Goal: Find specific page/section: Find specific page/section

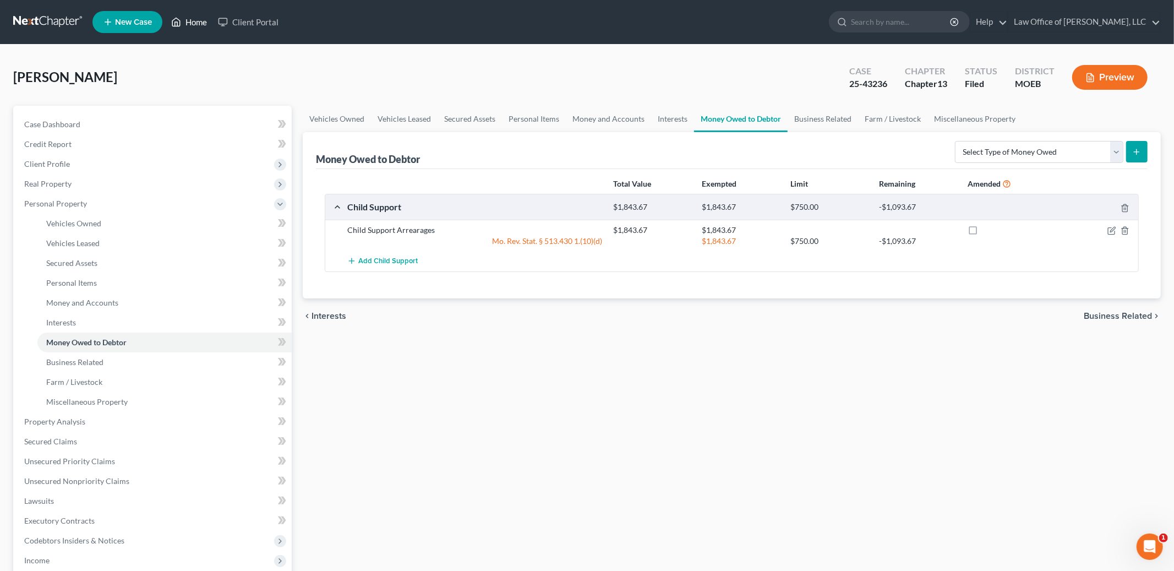
click at [193, 20] on link "Home" at bounding box center [189, 22] width 47 height 20
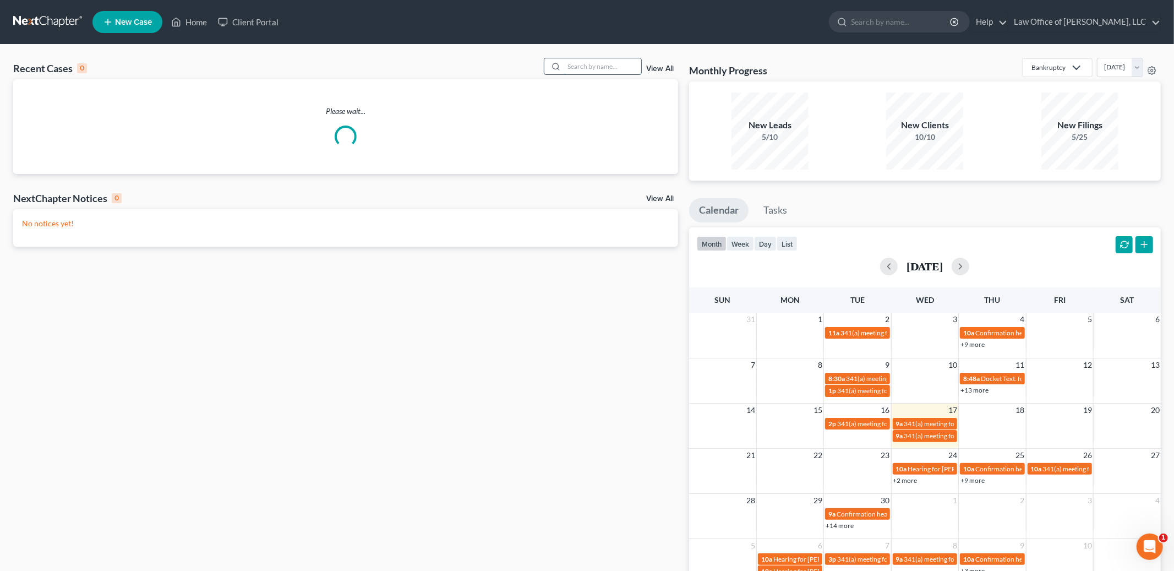
click at [600, 72] on input "search" at bounding box center [602, 66] width 77 height 16
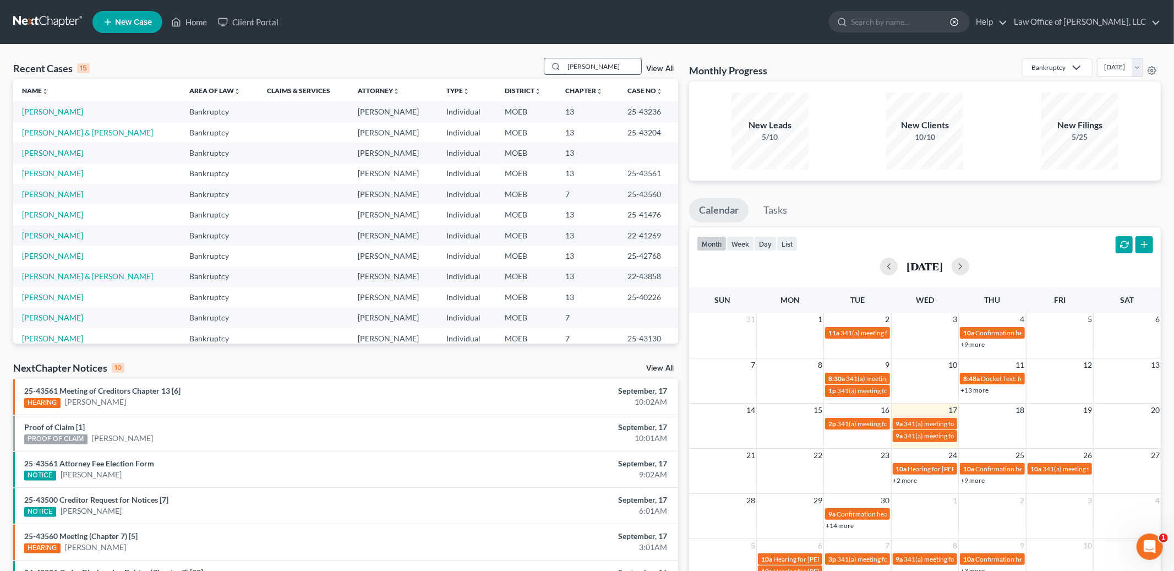
type input "[PERSON_NAME]"
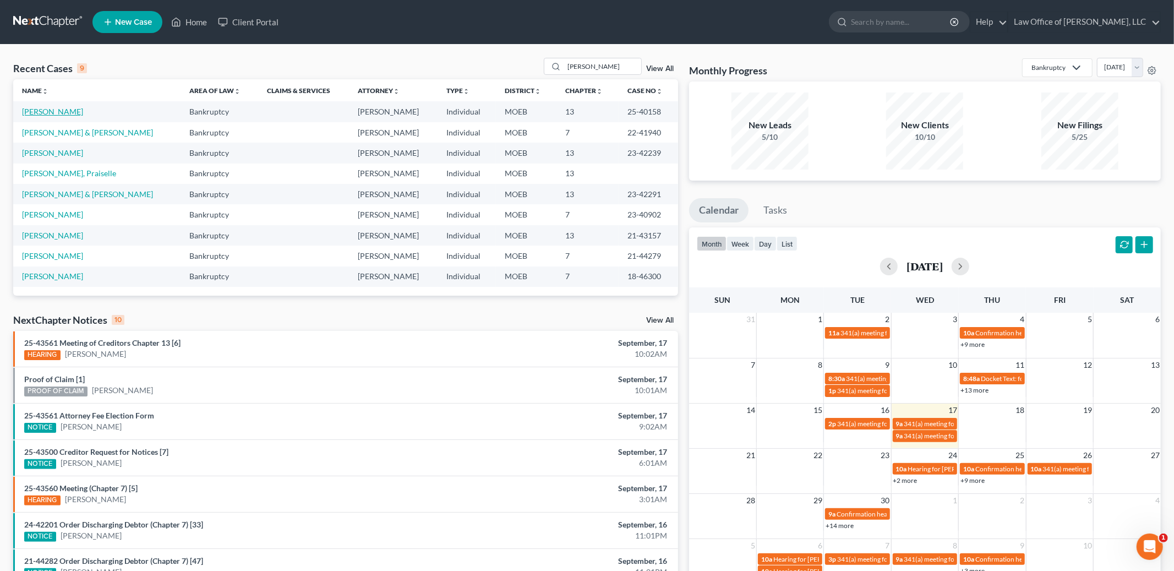
click at [37, 112] on link "[PERSON_NAME]" at bounding box center [52, 111] width 61 height 9
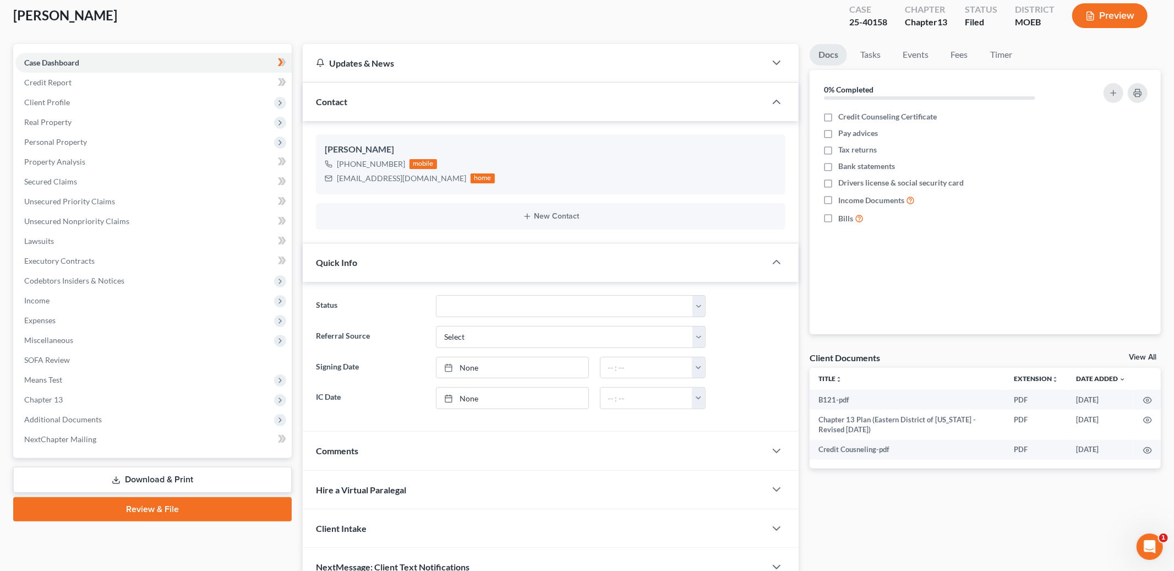
scroll to position [119, 0]
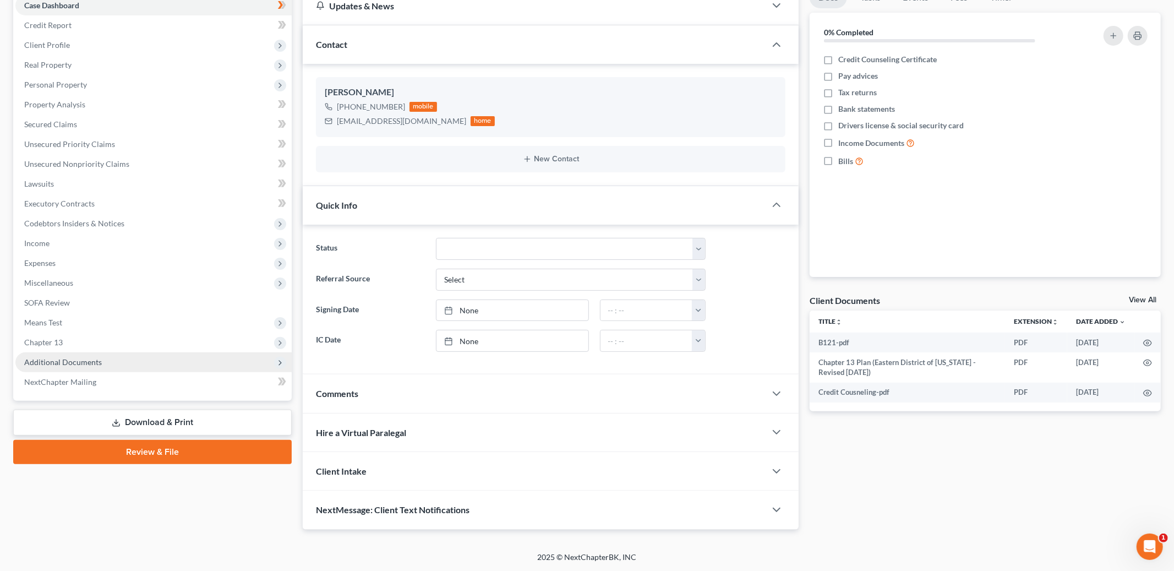
click at [69, 359] on span "Additional Documents" at bounding box center [63, 361] width 78 height 9
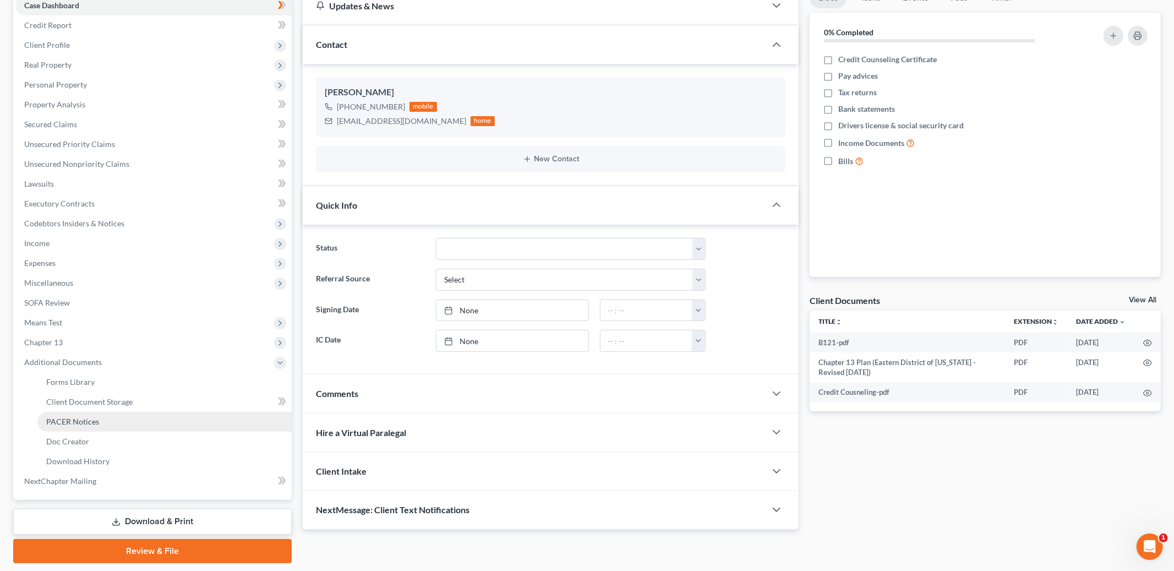
click at [85, 424] on span "PACER Notices" at bounding box center [72, 421] width 53 height 9
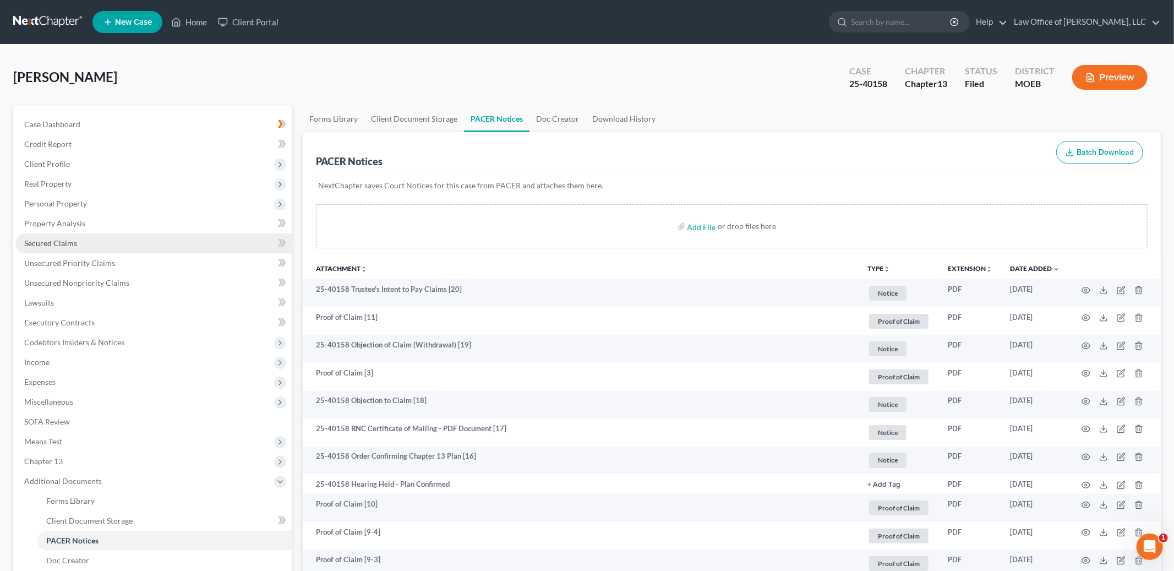
click at [107, 241] on link "Secured Claims" at bounding box center [153, 243] width 276 height 20
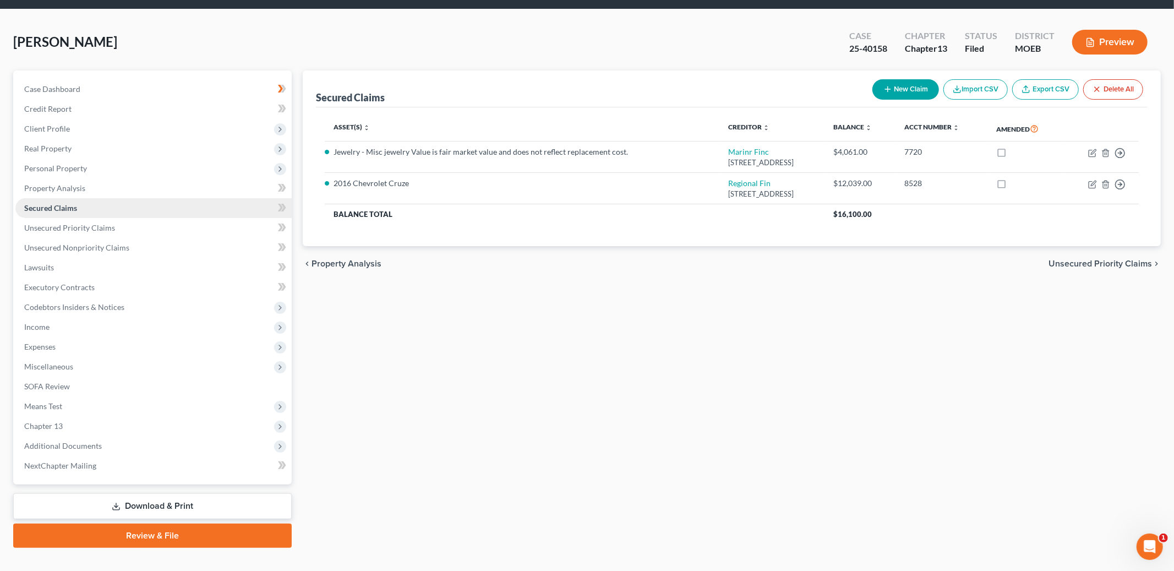
scroll to position [52, 0]
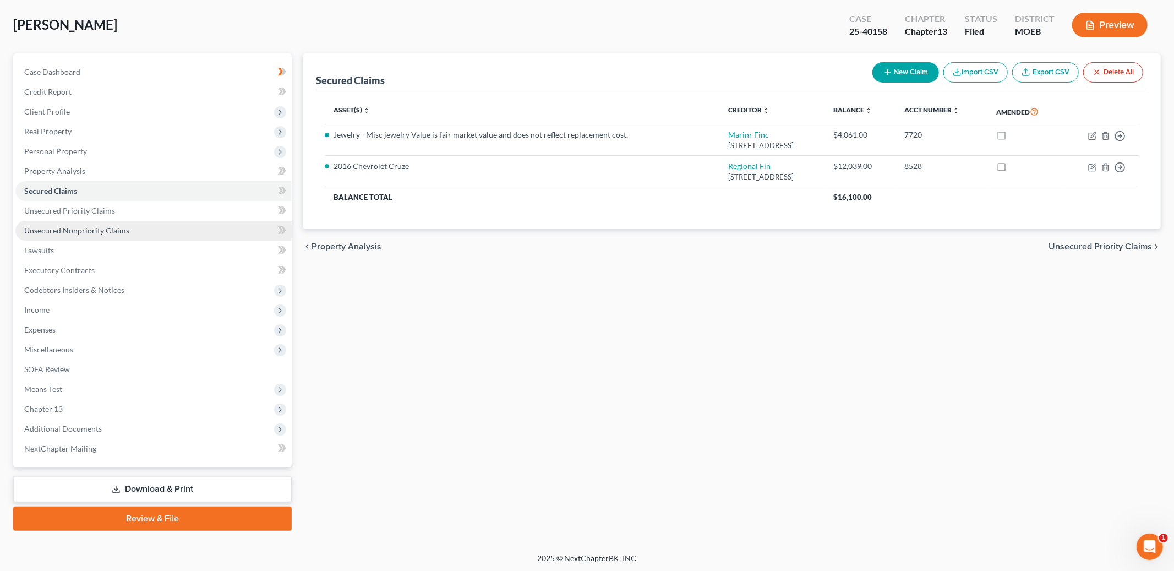
click at [69, 227] on span "Unsecured Nonpriority Claims" at bounding box center [76, 230] width 105 height 9
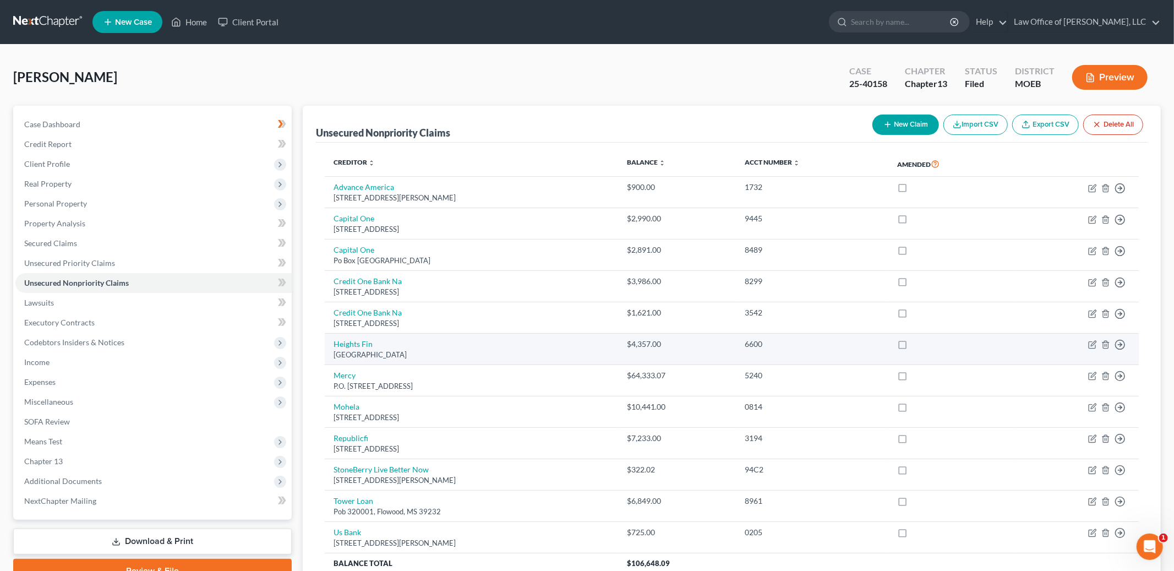
scroll to position [101, 0]
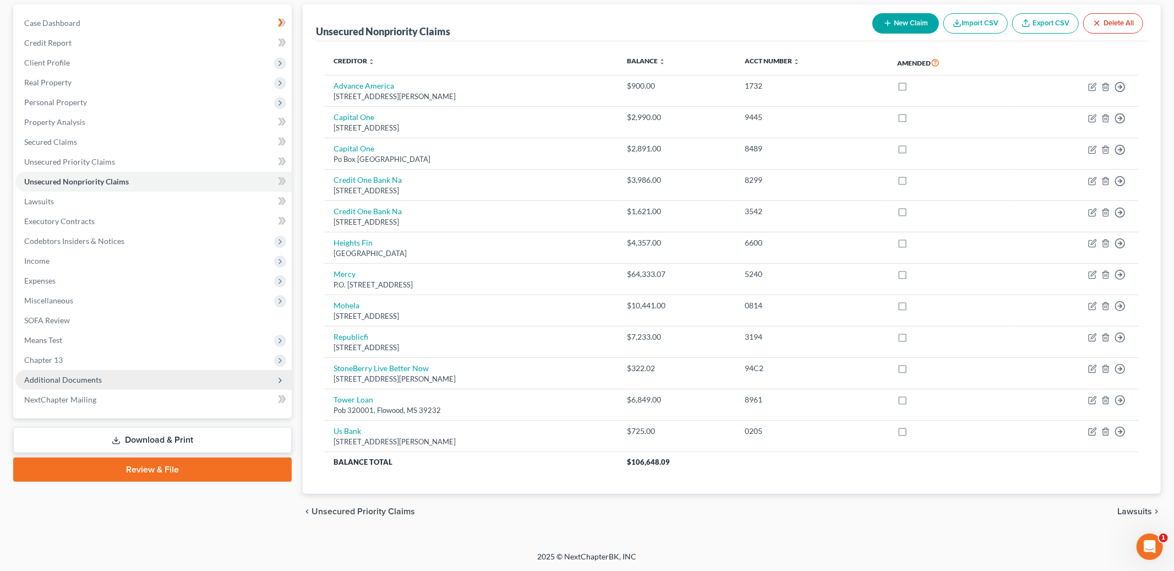
click at [65, 381] on span "Additional Documents" at bounding box center [63, 379] width 78 height 9
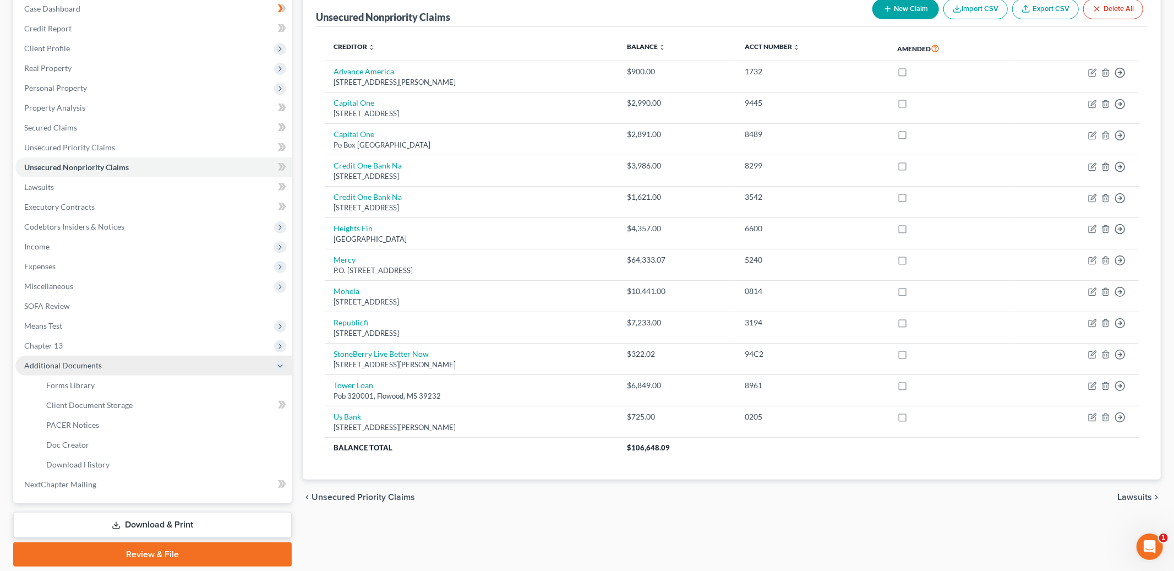
scroll to position [151, 0]
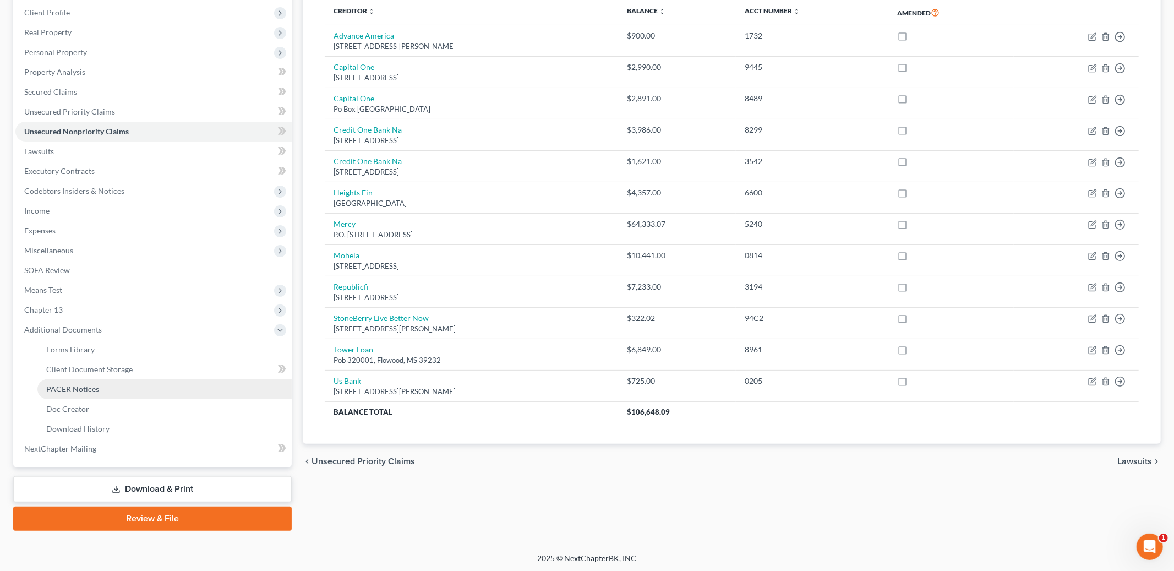
click at [79, 386] on span "PACER Notices" at bounding box center [72, 388] width 53 height 9
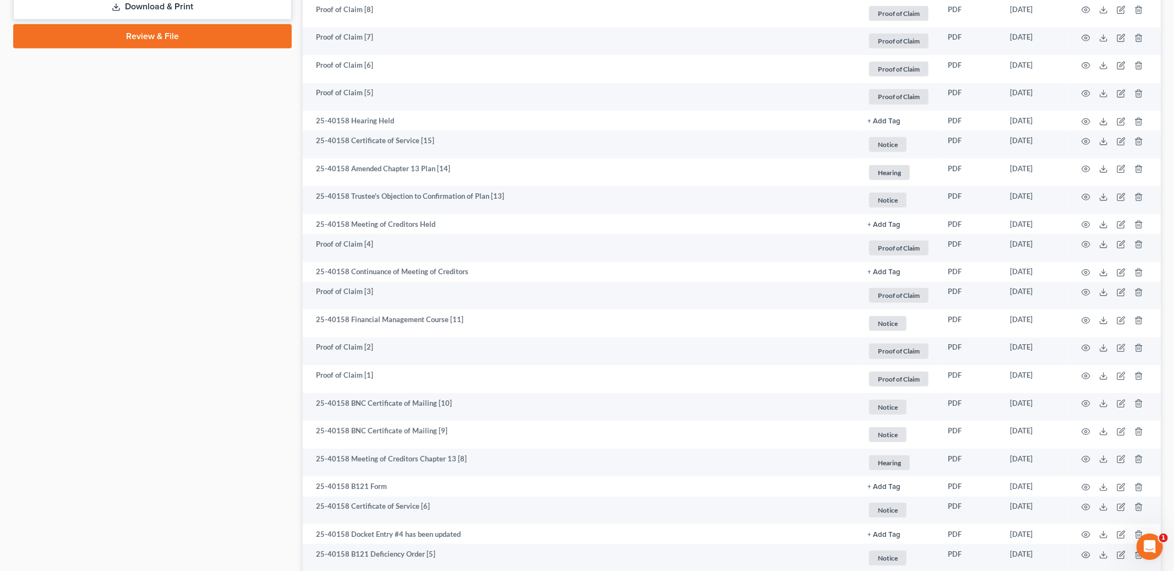
scroll to position [591, 0]
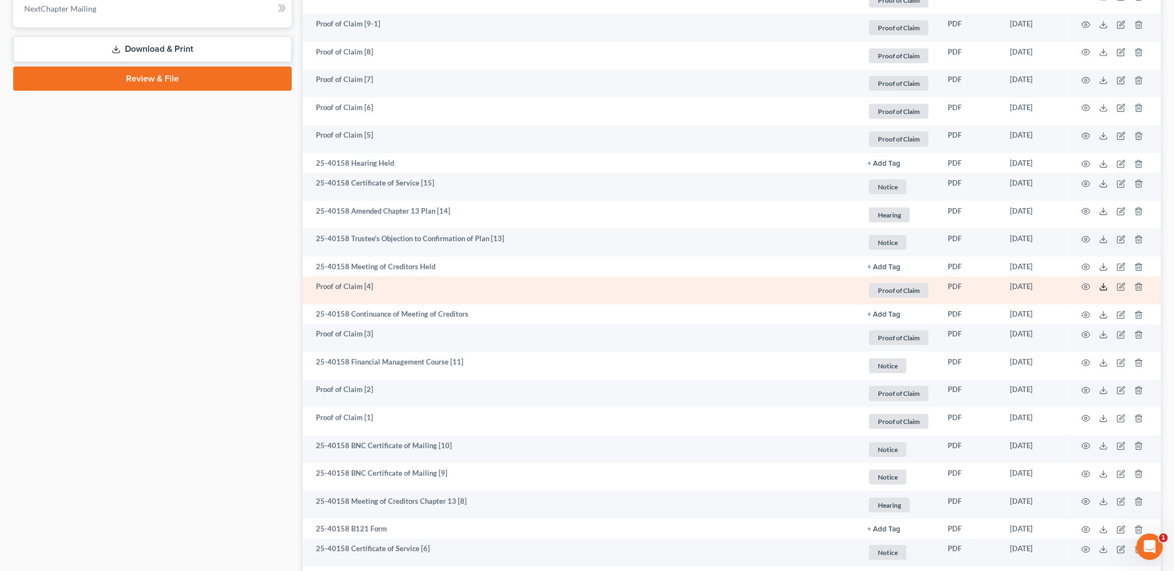
click at [1106, 287] on icon at bounding box center [1103, 286] width 9 height 9
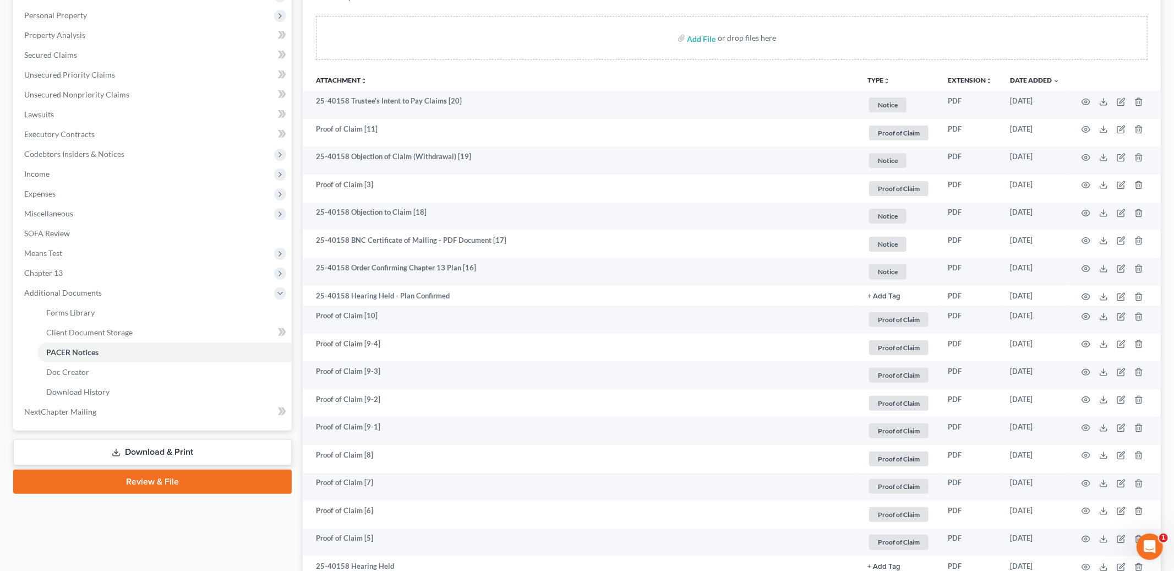
scroll to position [197, 0]
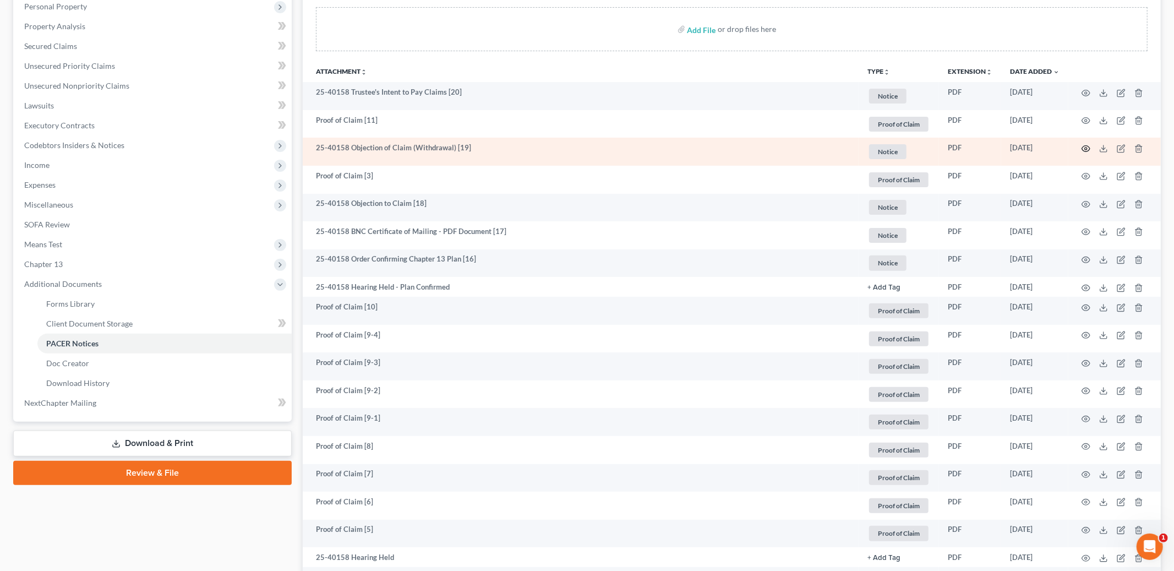
click at [1084, 147] on icon "button" at bounding box center [1086, 148] width 9 height 9
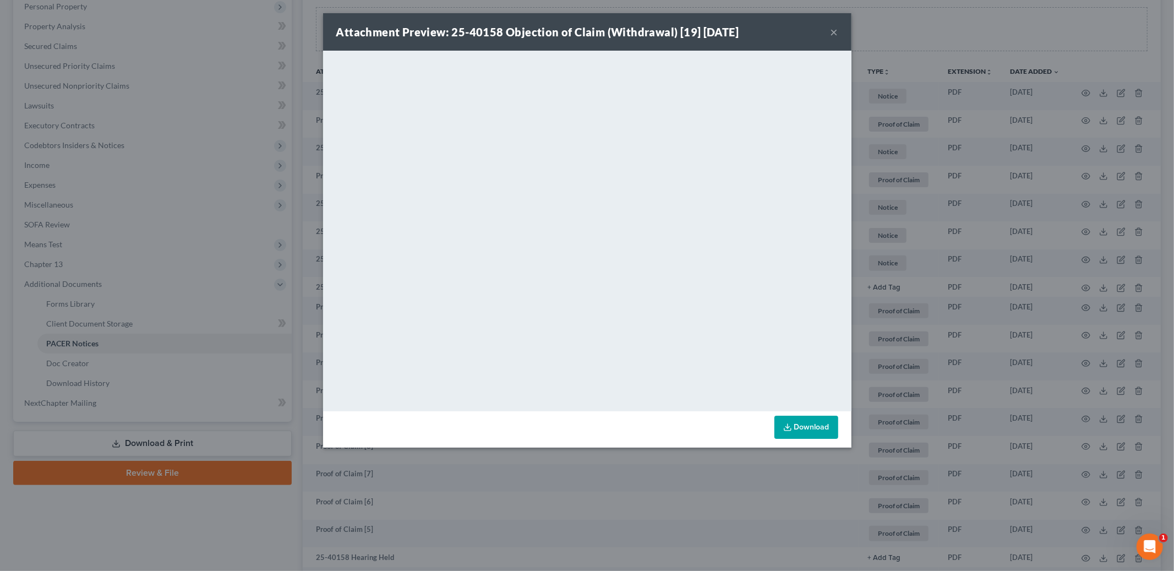
click at [836, 30] on button "×" at bounding box center [835, 31] width 8 height 13
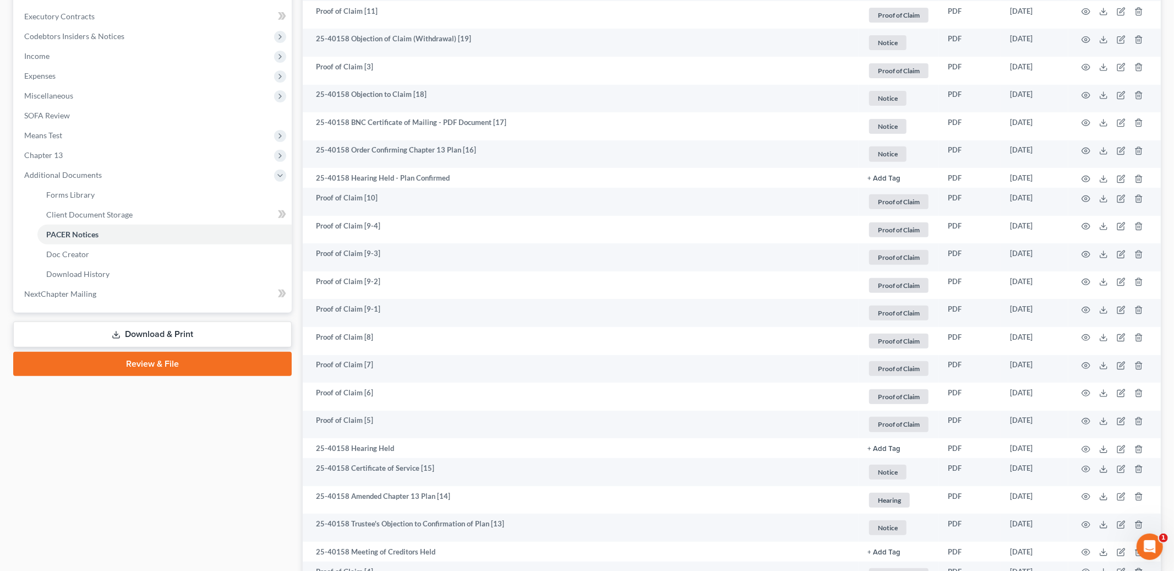
scroll to position [0, 0]
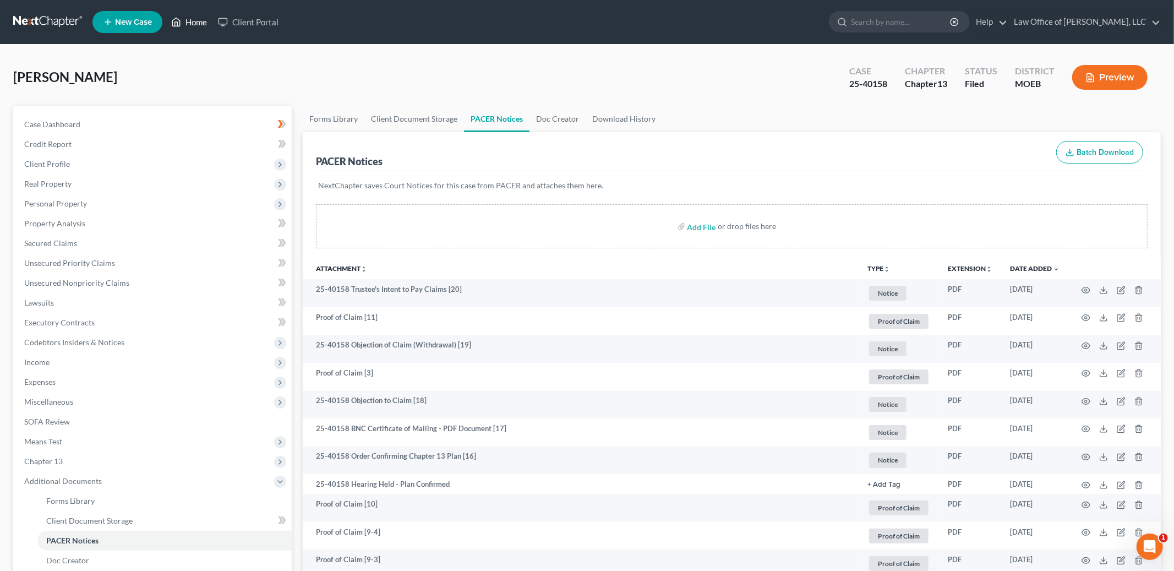
click at [188, 14] on link "Home" at bounding box center [189, 22] width 47 height 20
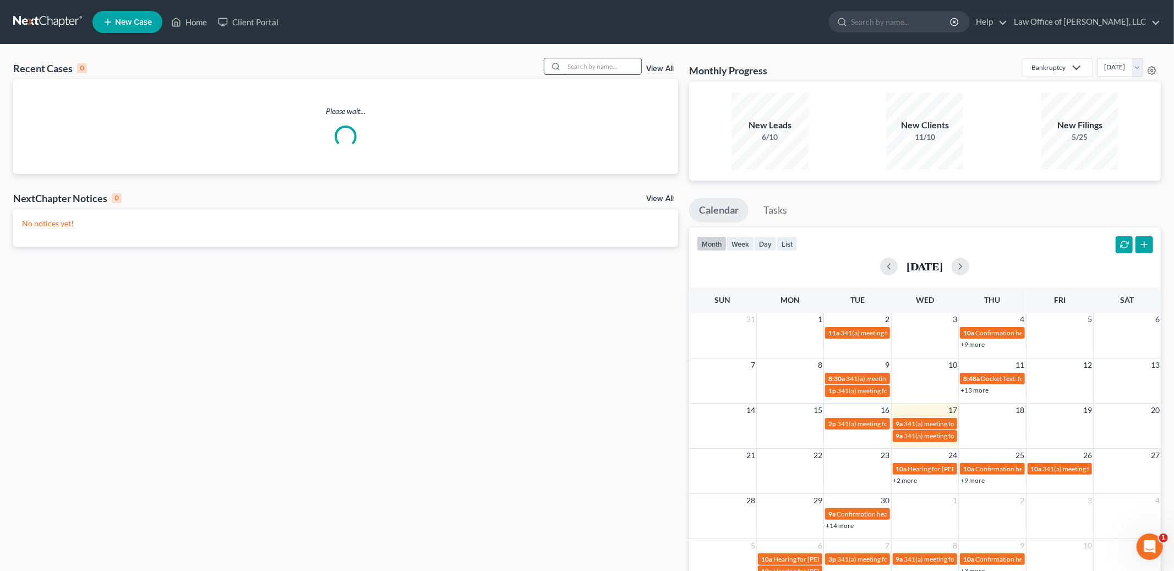
click at [588, 63] on input "search" at bounding box center [602, 66] width 77 height 16
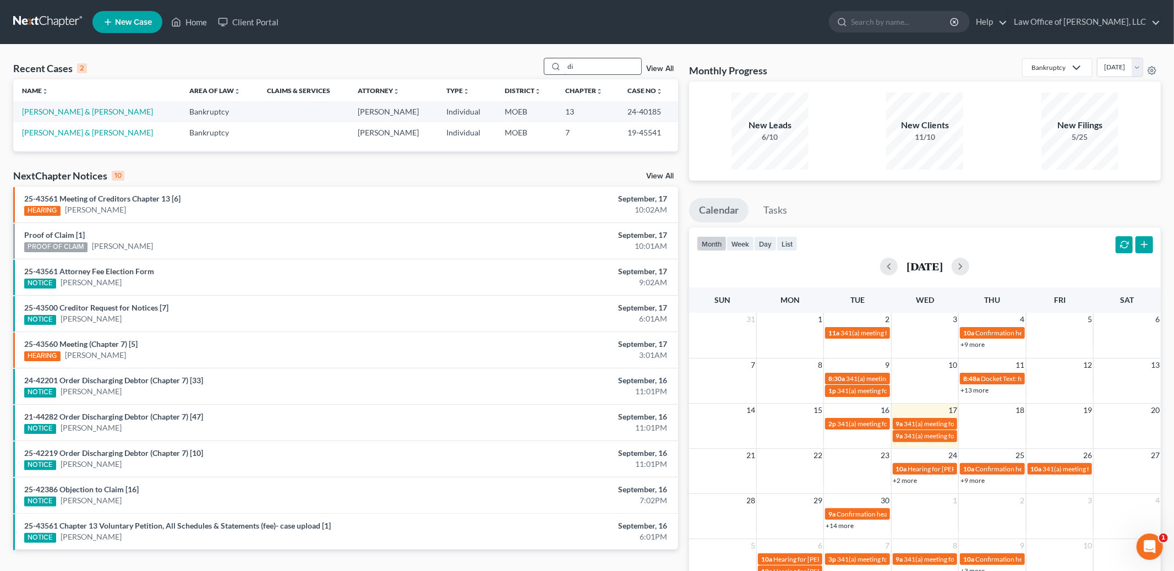
type input "d"
type input "[PERSON_NAME]"
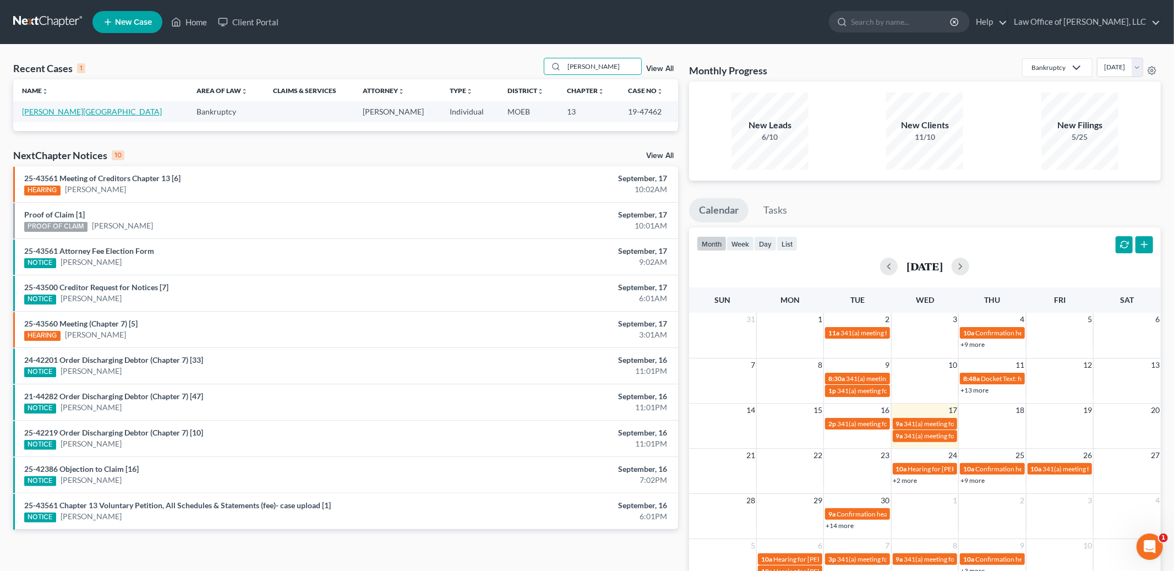
click at [79, 108] on link "[PERSON_NAME][GEOGRAPHIC_DATA]" at bounding box center [92, 111] width 140 height 9
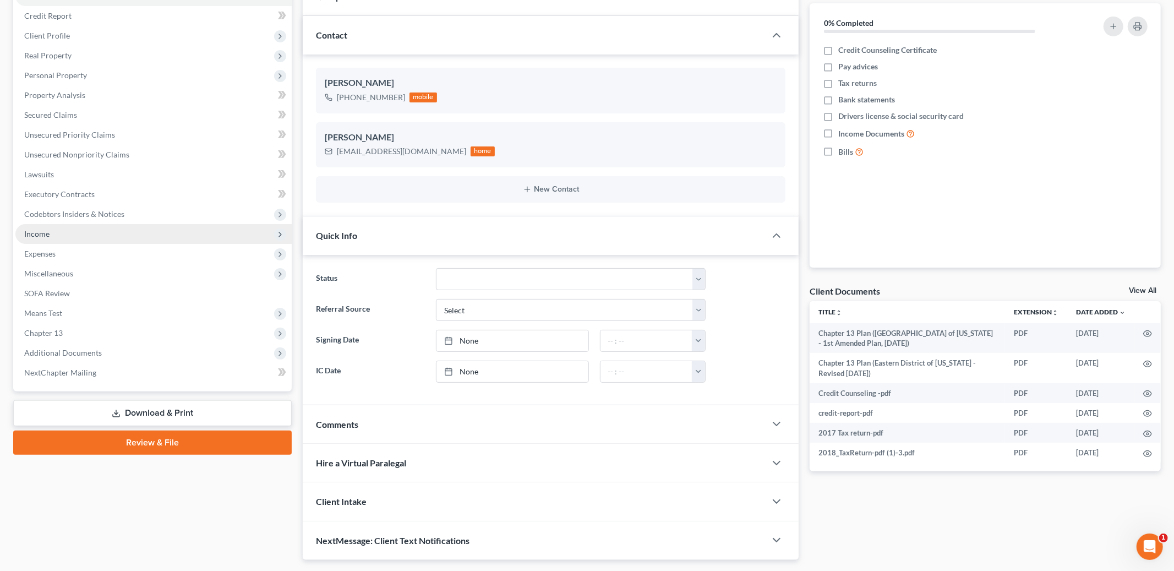
scroll to position [157, 0]
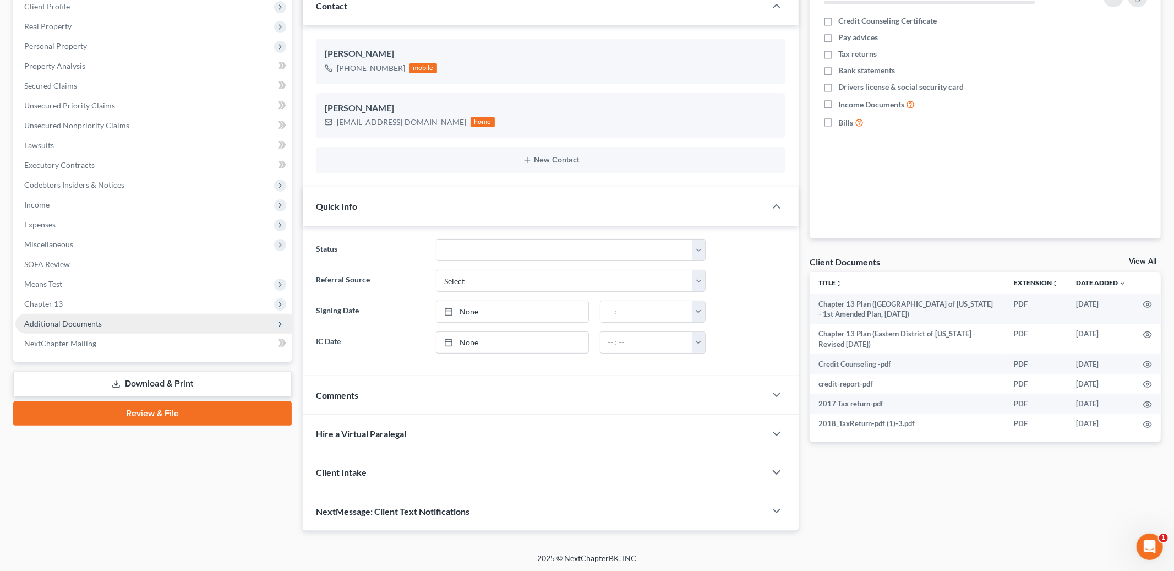
click at [64, 326] on span "Additional Documents" at bounding box center [63, 323] width 78 height 9
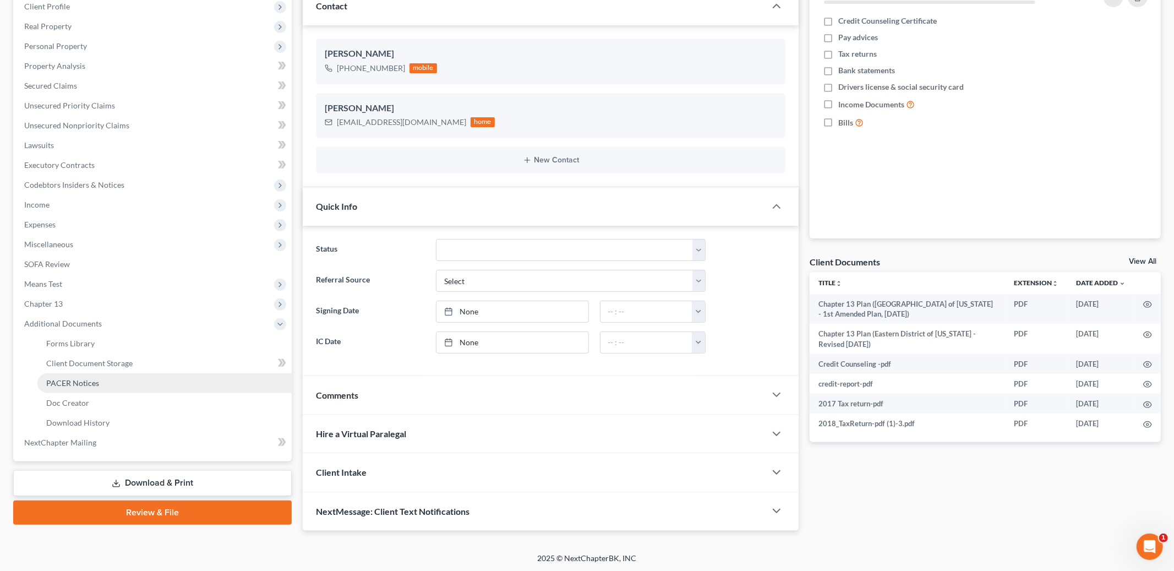
click at [105, 380] on link "PACER Notices" at bounding box center [164, 383] width 254 height 20
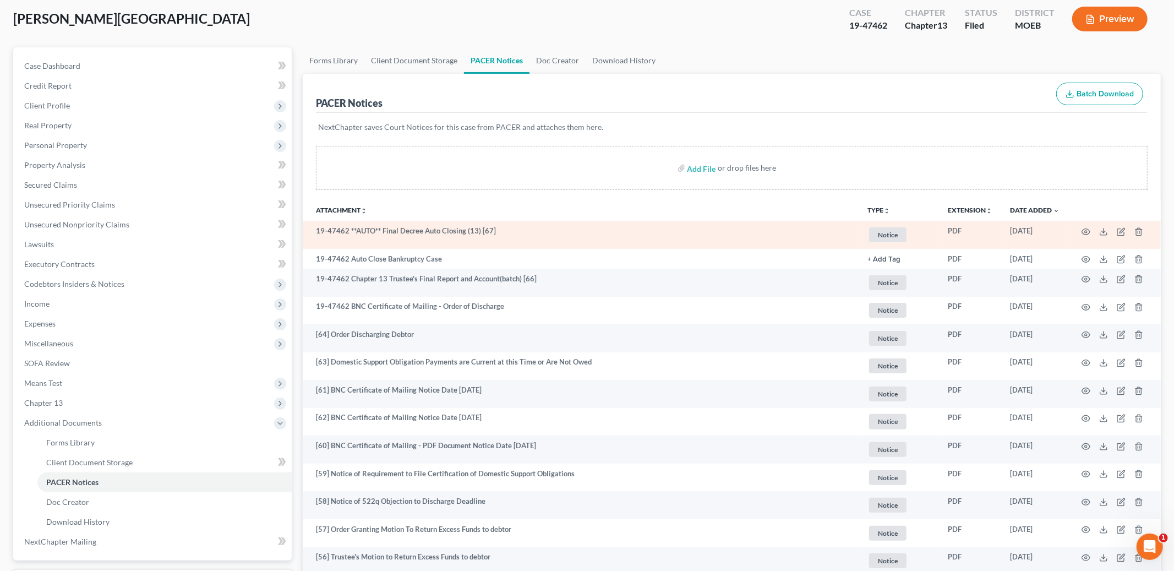
scroll to position [61, 0]
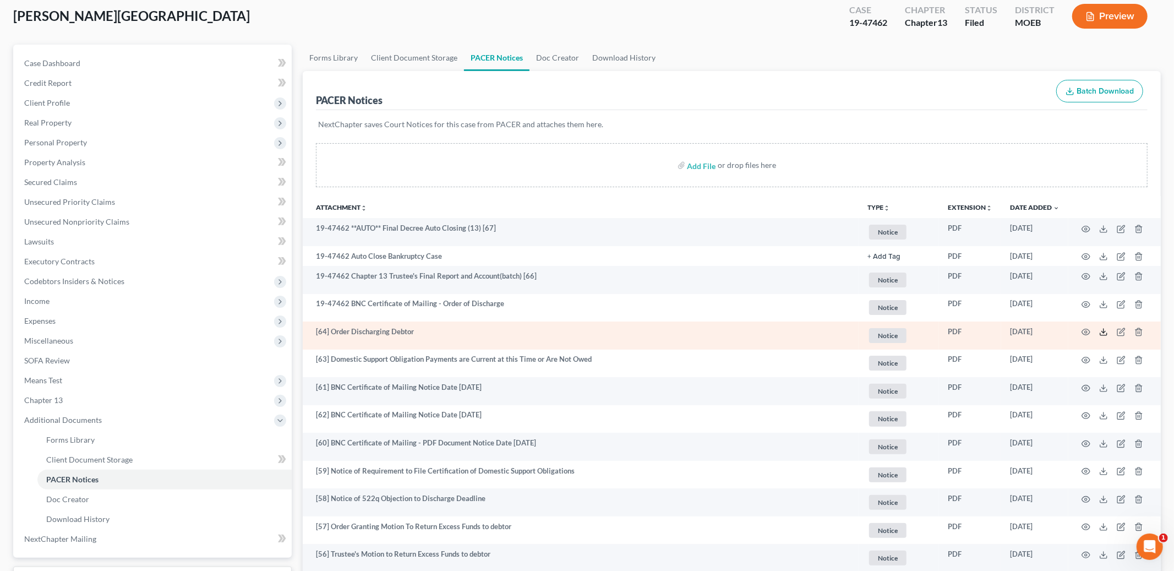
click at [1101, 333] on icon at bounding box center [1103, 331] width 9 height 9
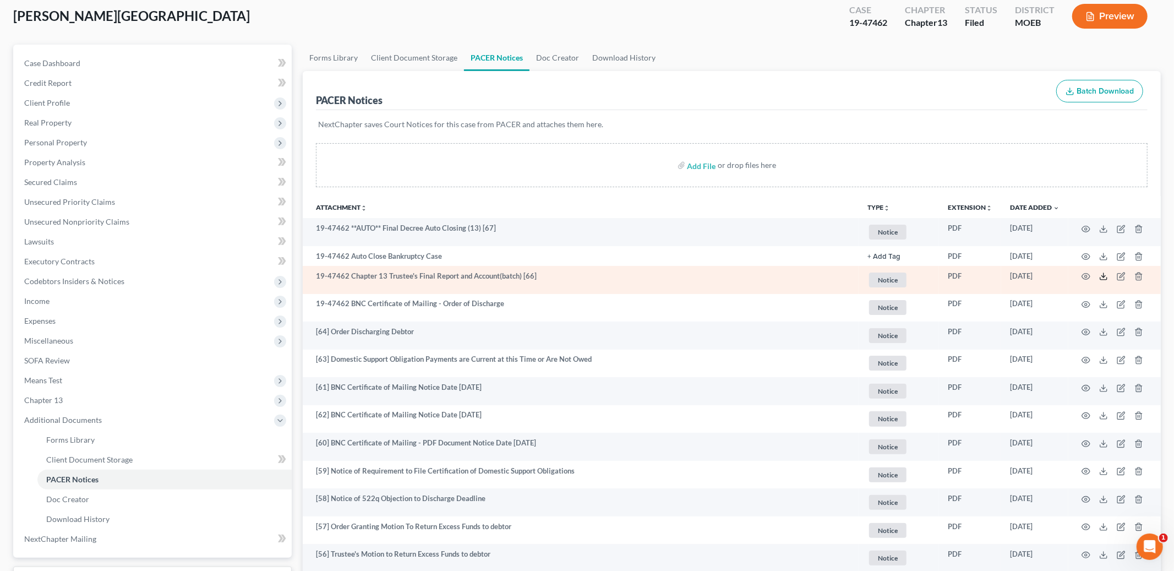
click at [1105, 277] on icon at bounding box center [1103, 276] width 9 height 9
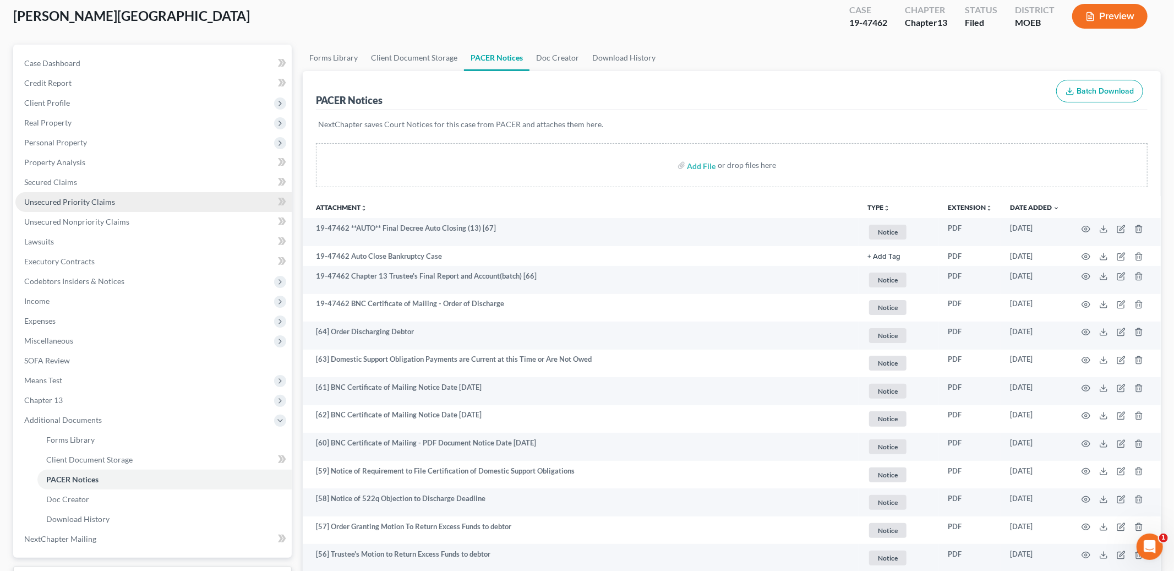
click at [110, 197] on span "Unsecured Priority Claims" at bounding box center [69, 201] width 91 height 9
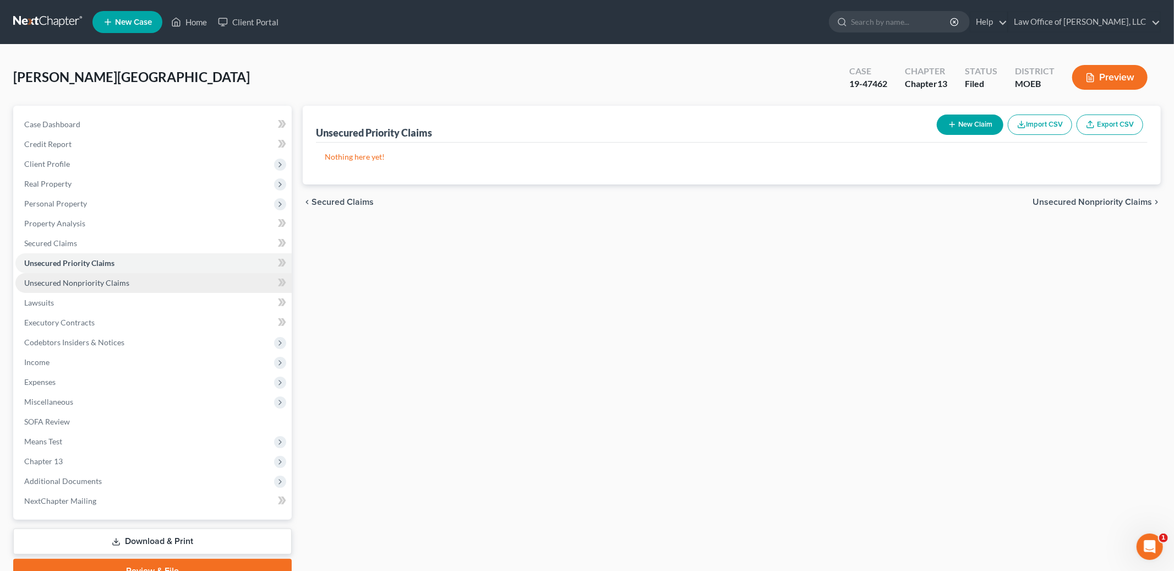
click at [113, 281] on span "Unsecured Nonpriority Claims" at bounding box center [76, 282] width 105 height 9
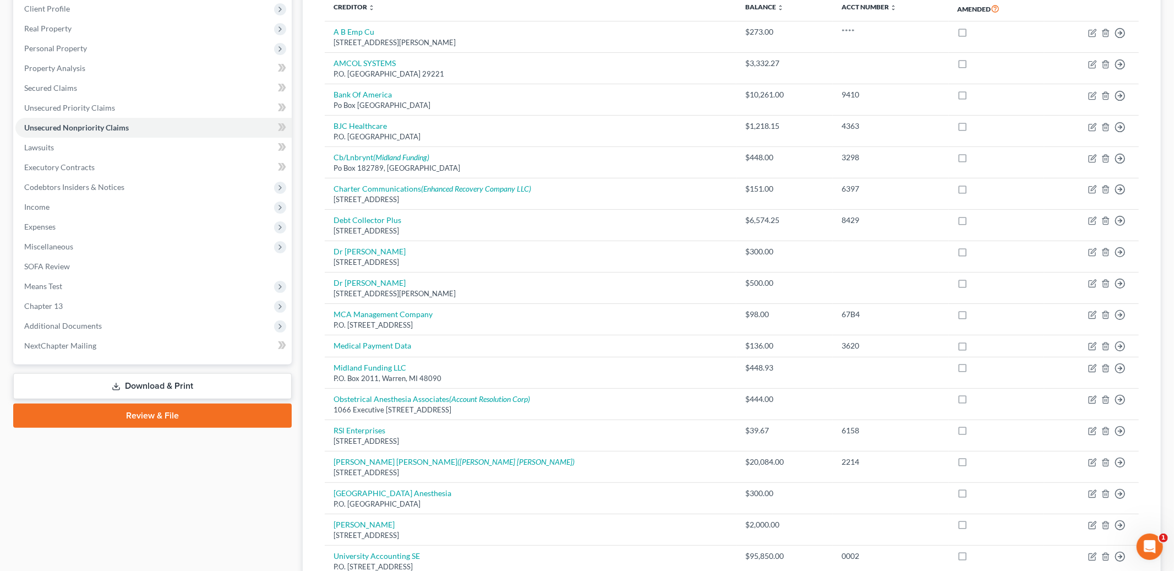
scroll to position [83, 0]
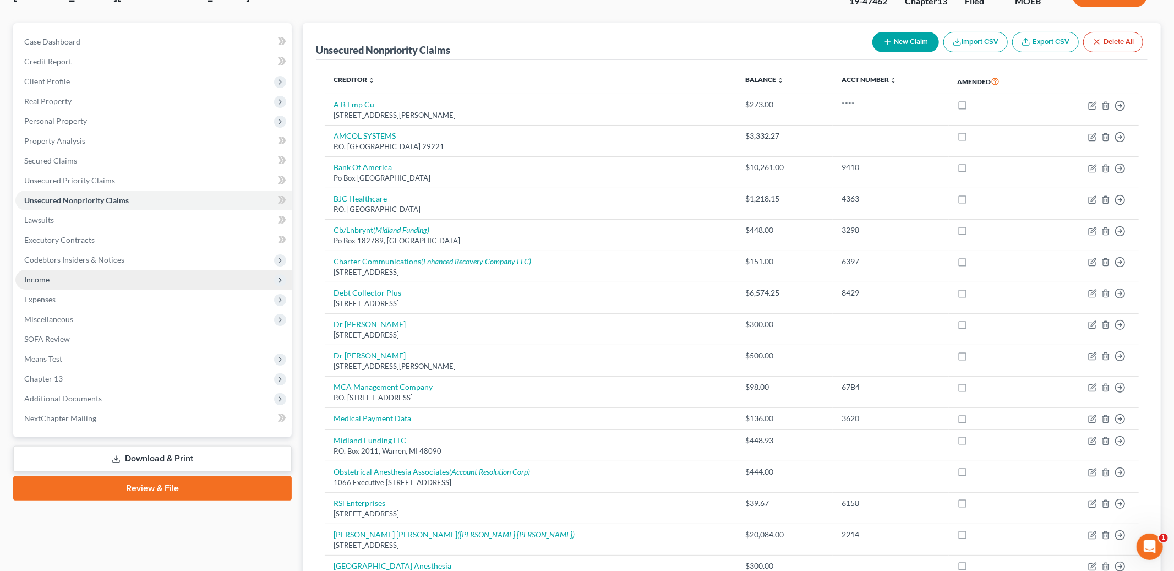
click at [67, 283] on span "Income" at bounding box center [153, 280] width 276 height 20
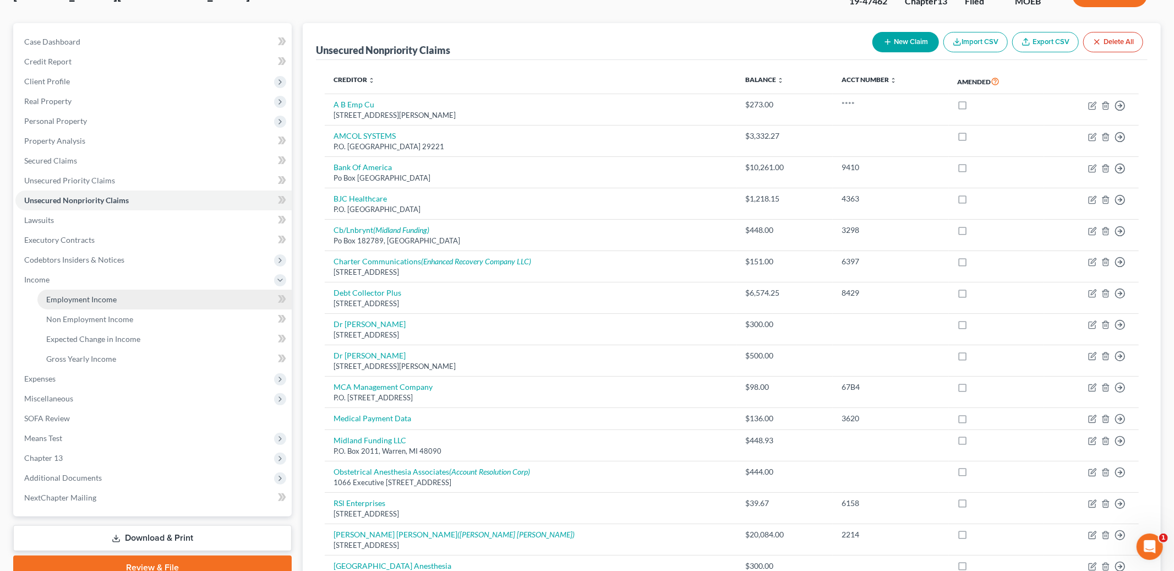
click at [74, 302] on span "Employment Income" at bounding box center [81, 298] width 70 height 9
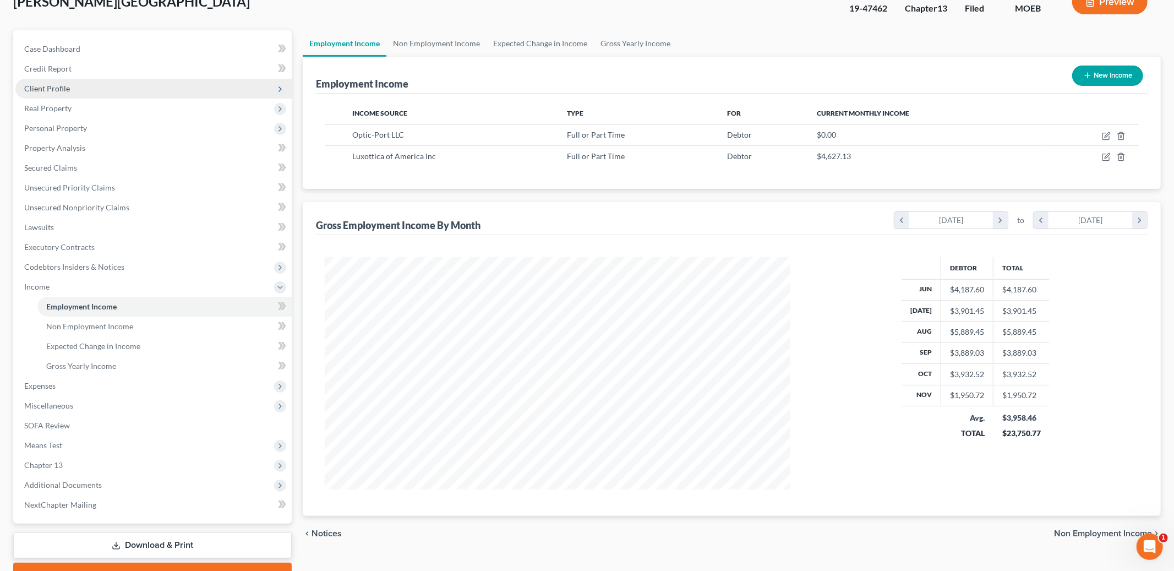
scroll to position [131, 0]
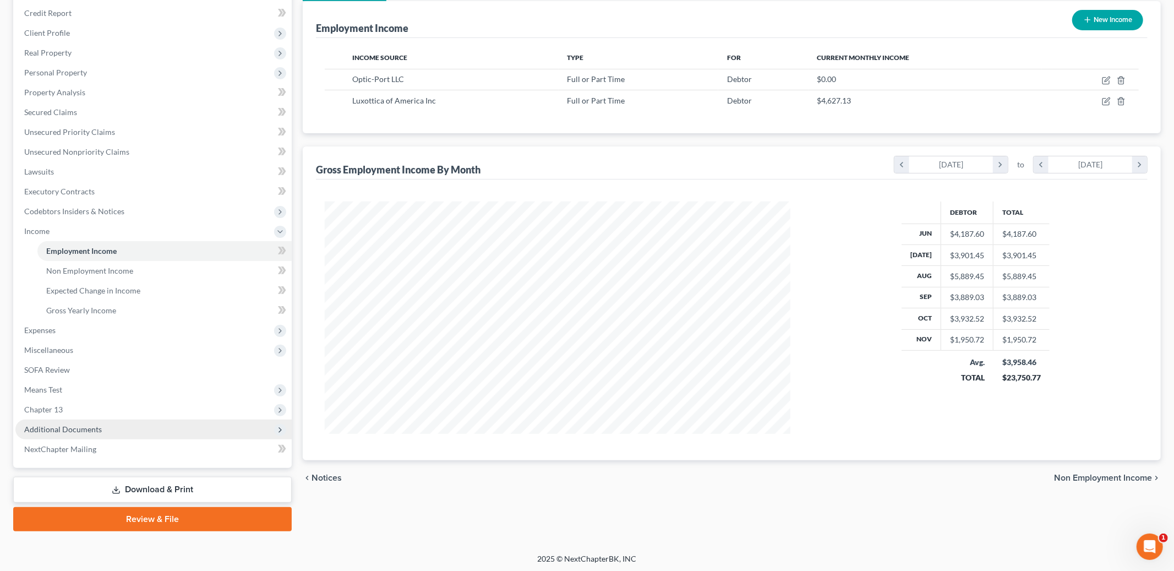
click at [106, 425] on span "Additional Documents" at bounding box center [153, 429] width 276 height 20
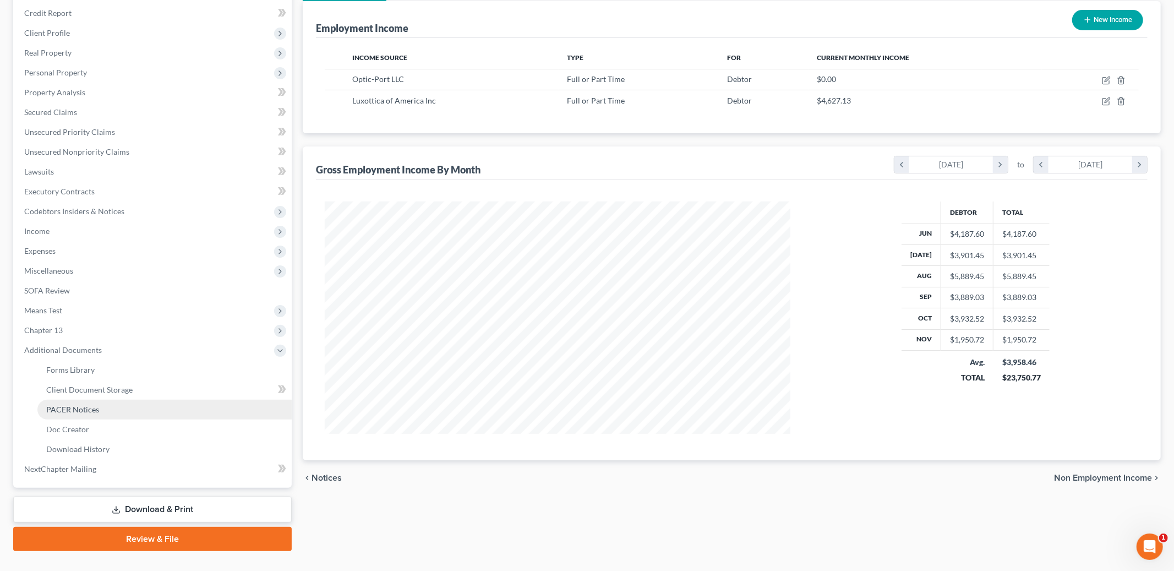
click at [124, 407] on link "PACER Notices" at bounding box center [164, 410] width 254 height 20
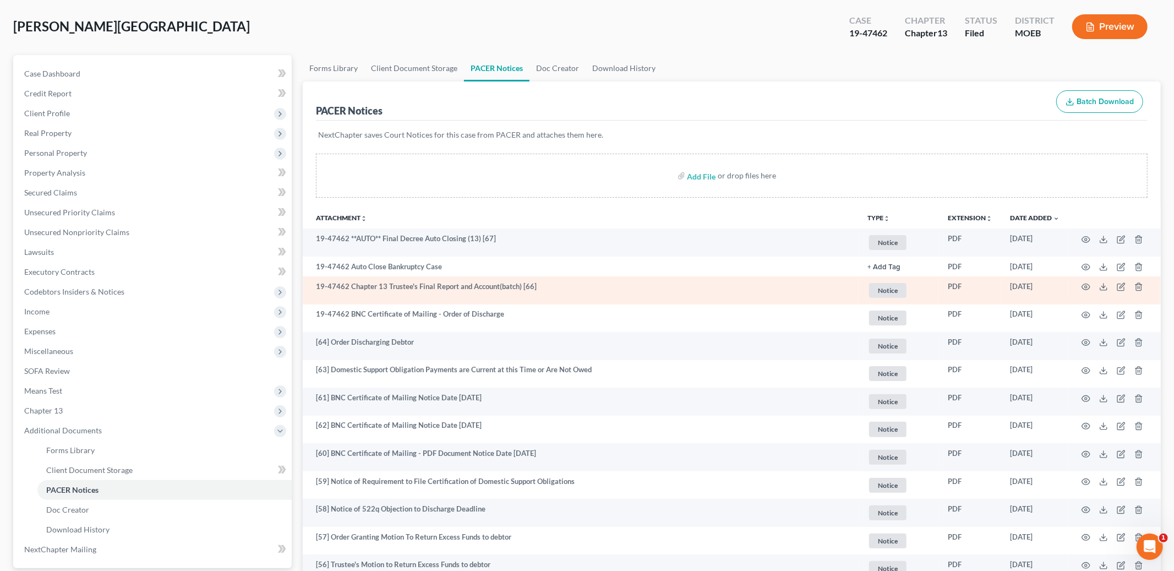
scroll to position [53, 0]
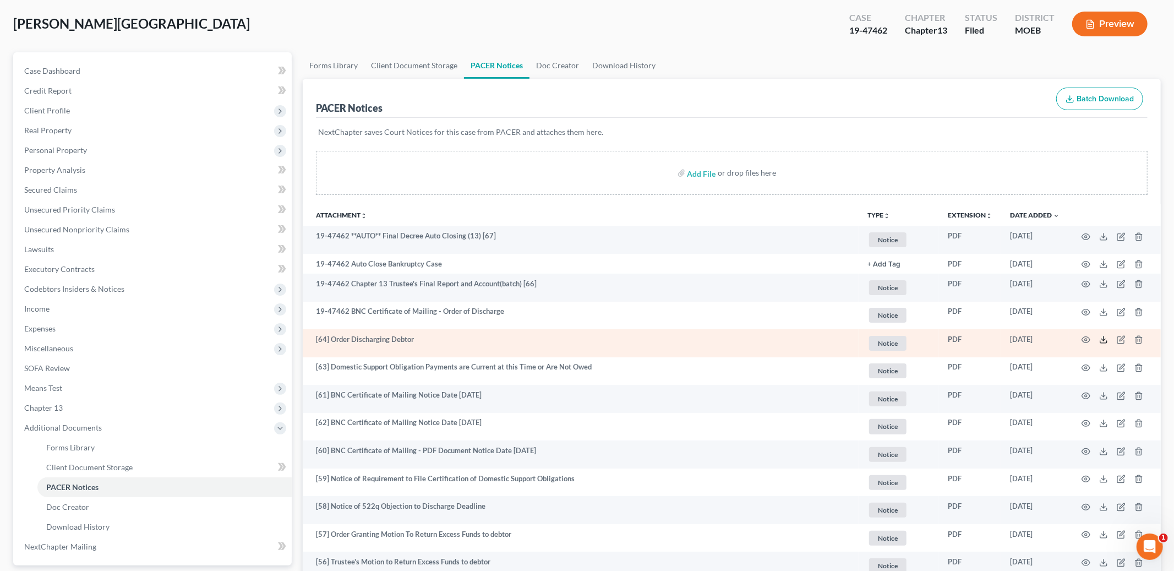
click at [1105, 342] on icon at bounding box center [1103, 339] width 9 height 9
